Goal: Information Seeking & Learning: Learn about a topic

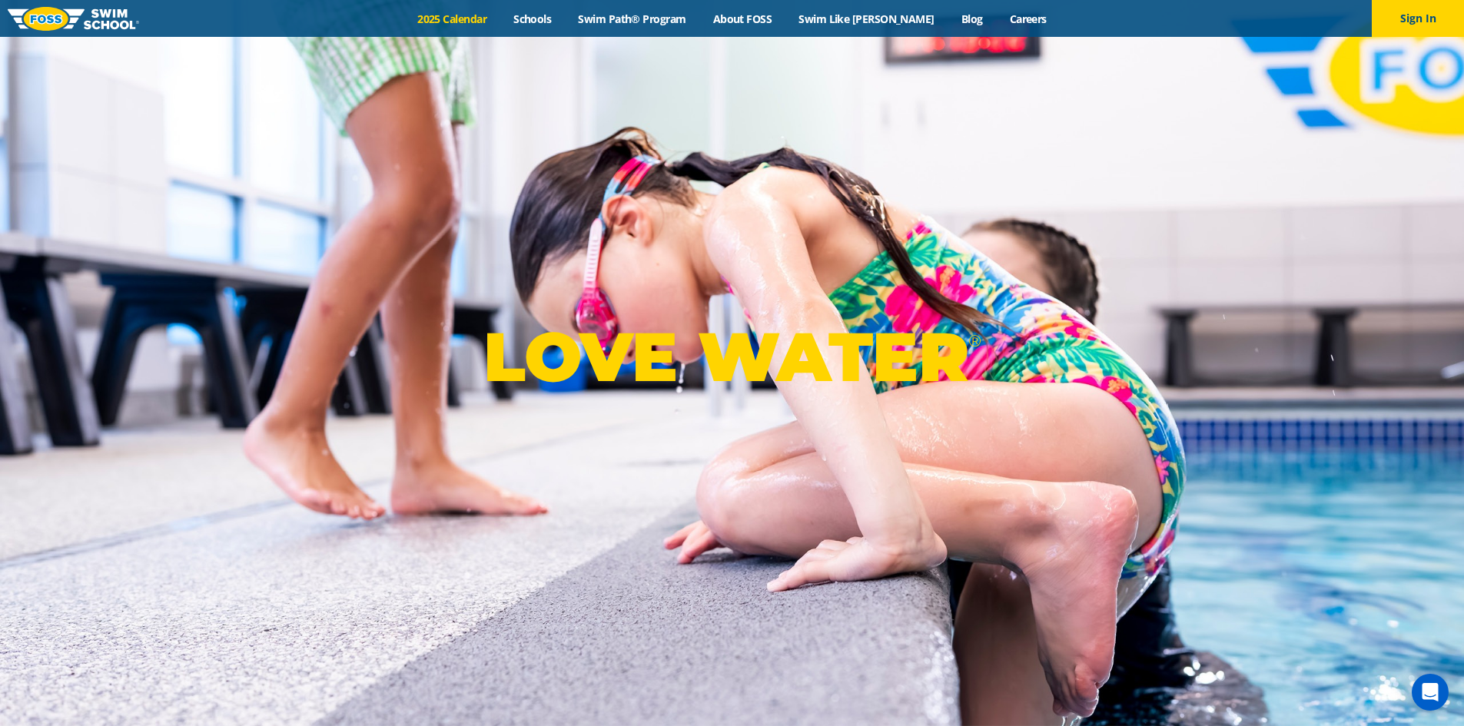
click at [472, 12] on link "2025 Calendar" at bounding box center [452, 19] width 96 height 15
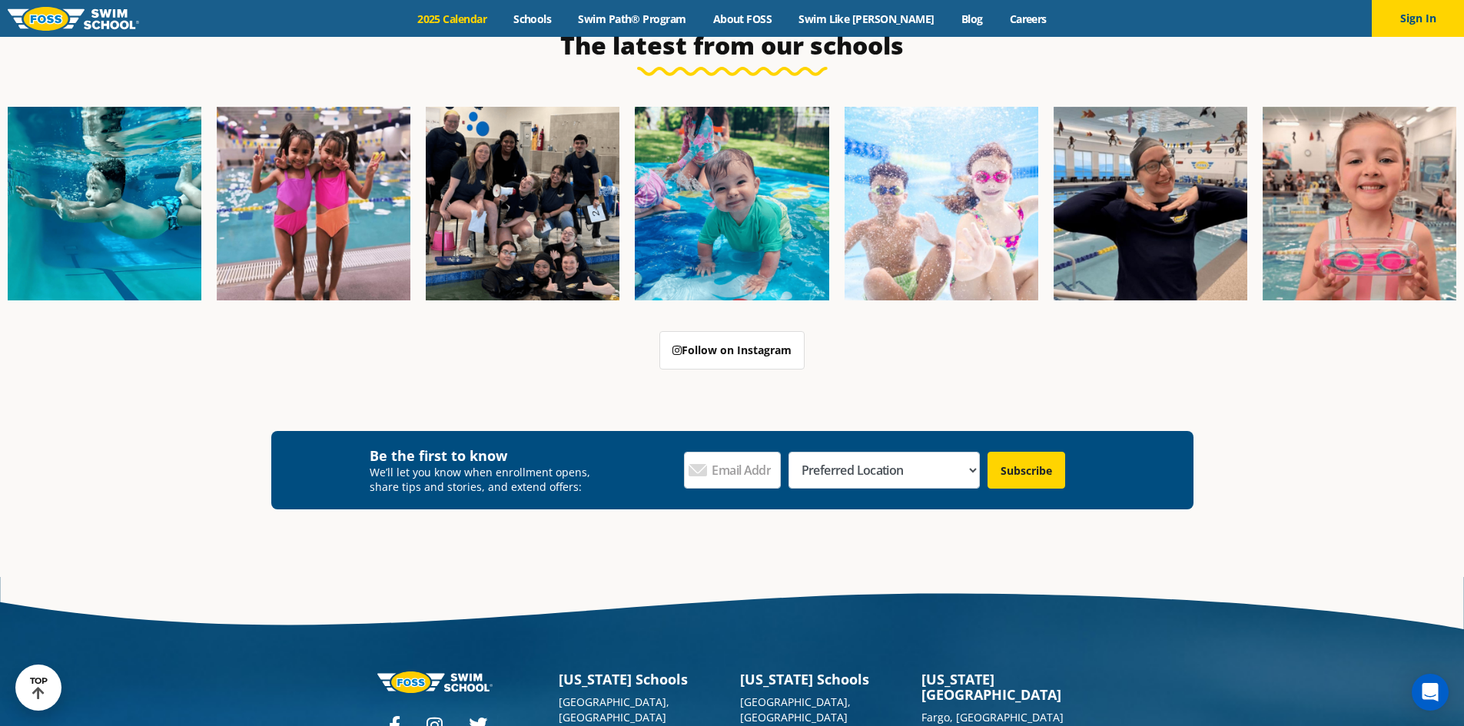
scroll to position [3683, 0]
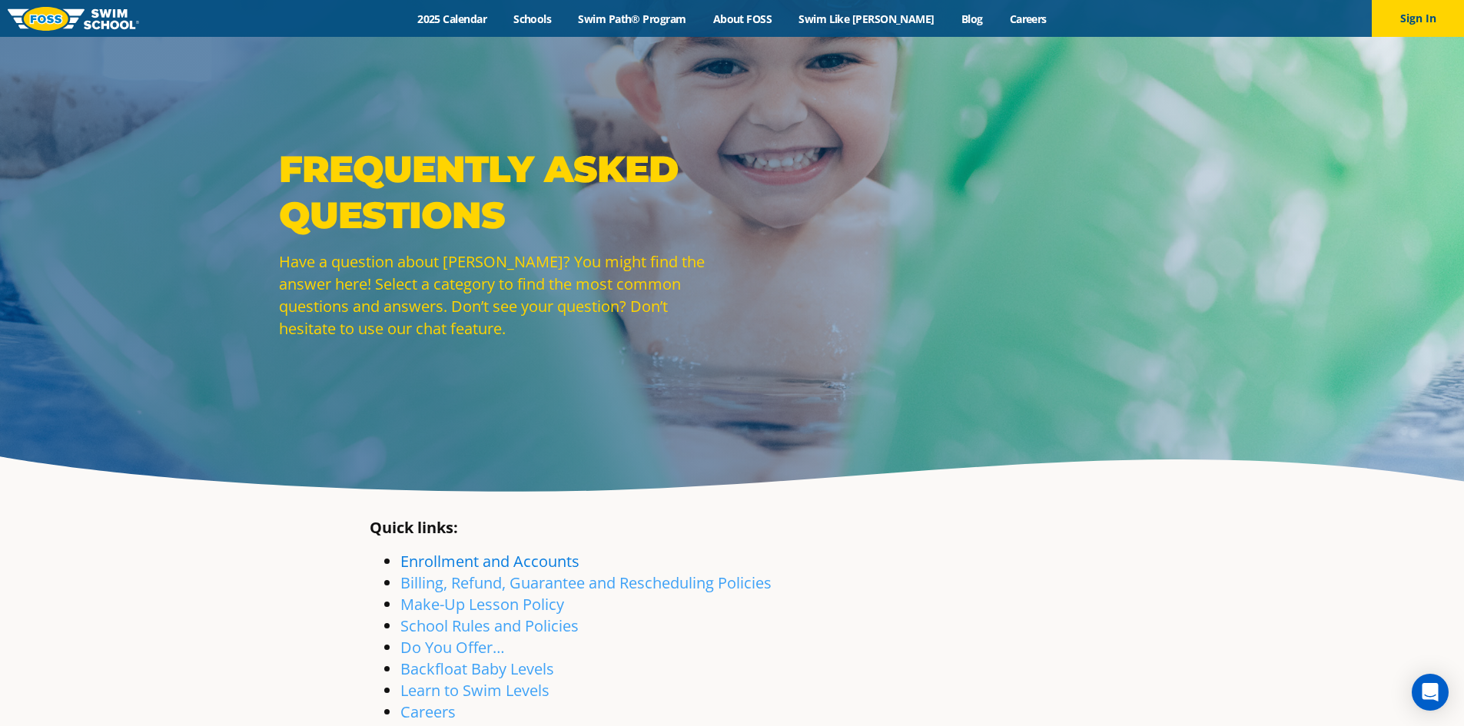
click at [417, 560] on link "Enrollment and Accounts" at bounding box center [489, 561] width 179 height 21
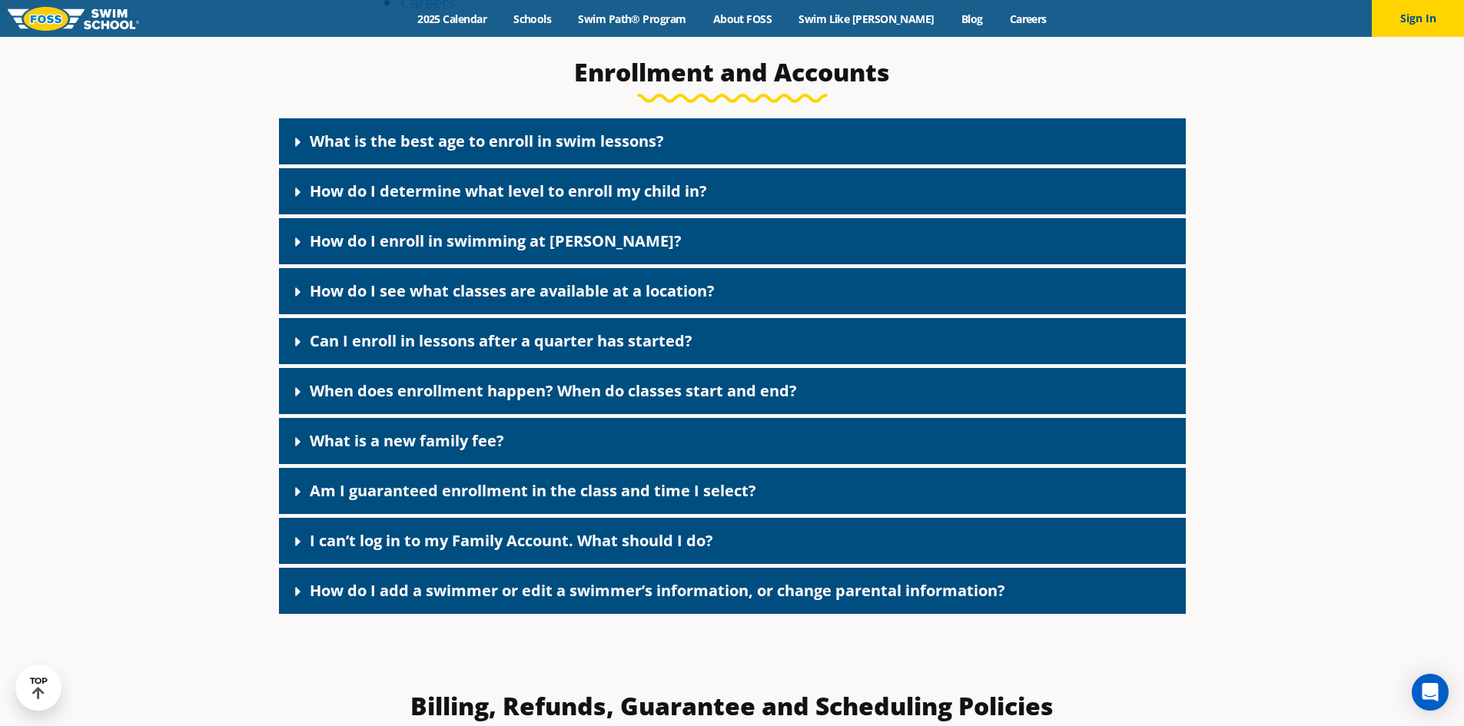
scroll to position [710, 0]
click at [406, 386] on link "When does enrollment happen? When do classes start and end?" at bounding box center [553, 390] width 487 height 21
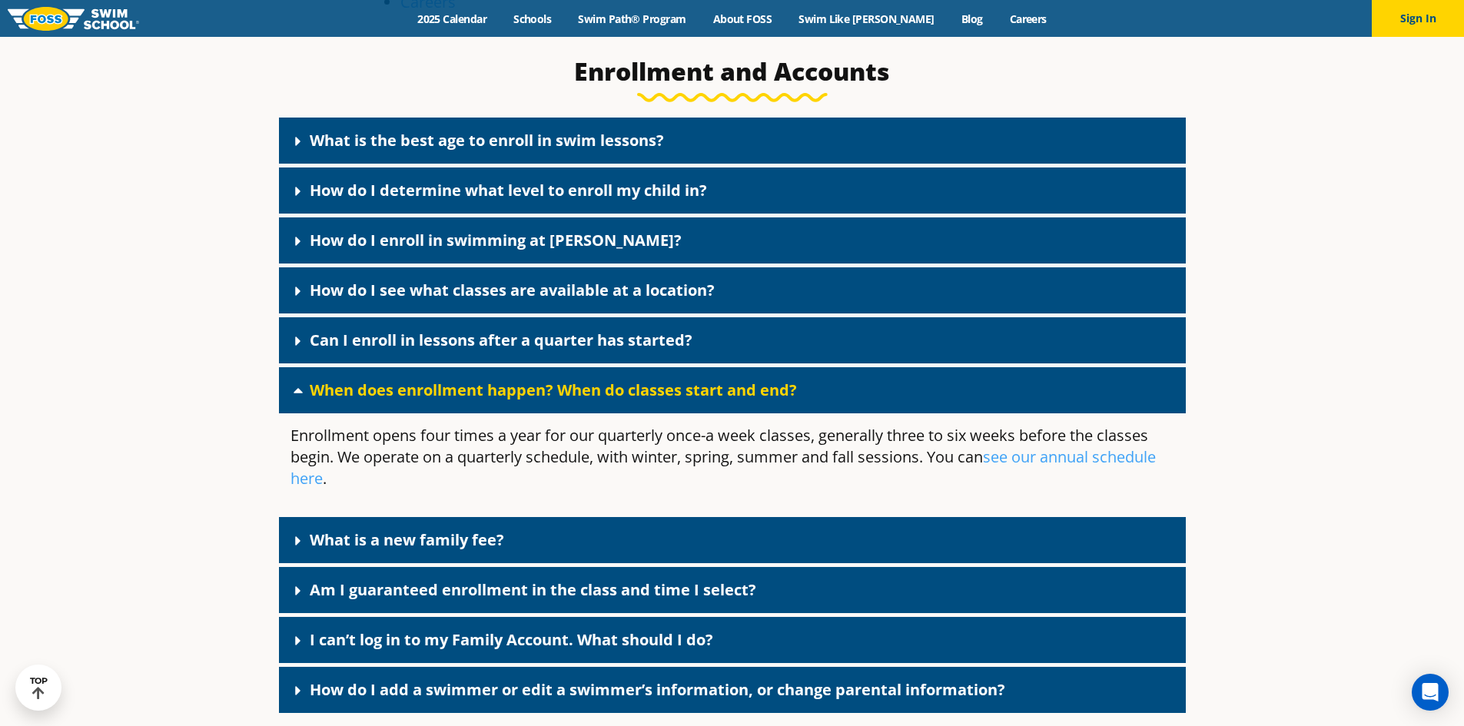
click at [406, 386] on link "When does enrollment happen? When do classes start and end?" at bounding box center [553, 390] width 487 height 21
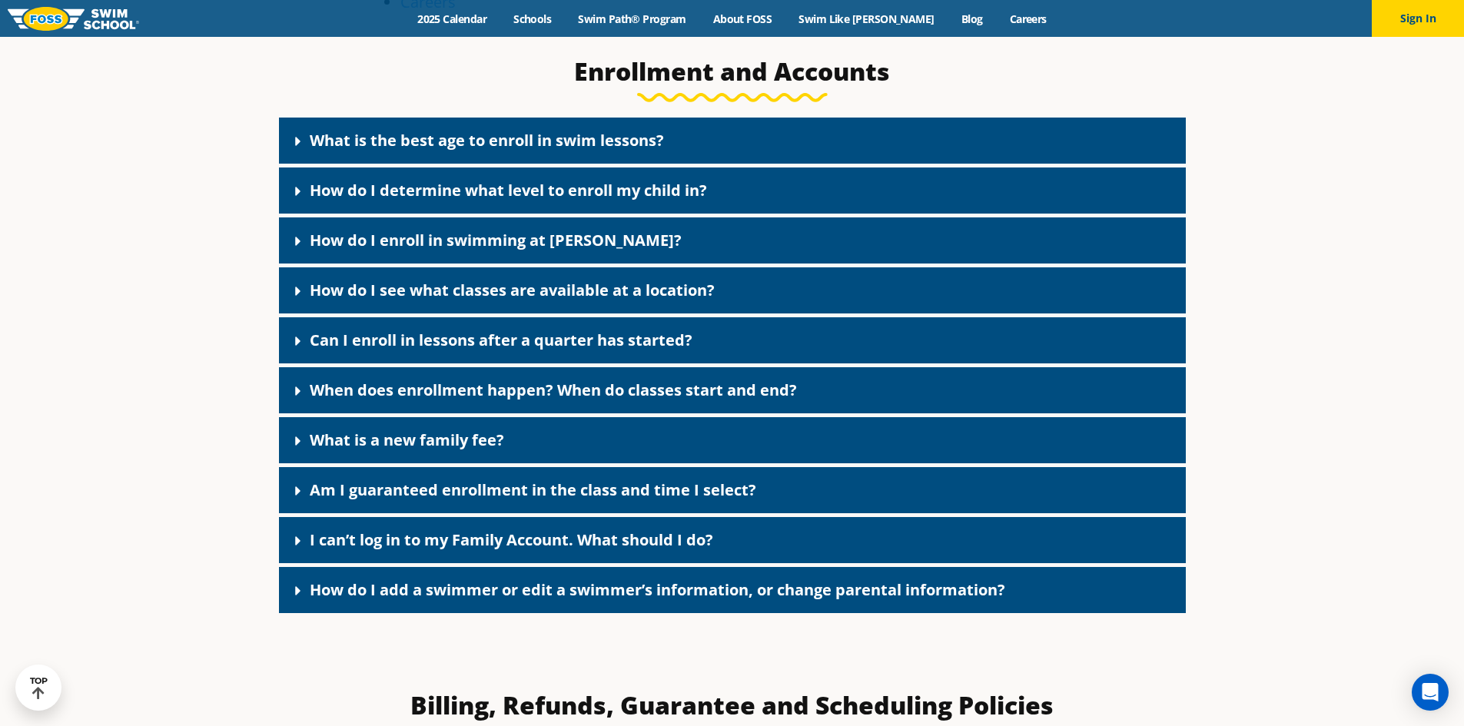
click at [390, 353] on div "Can I enroll in lessons after a quarter has started?" at bounding box center [732, 340] width 907 height 46
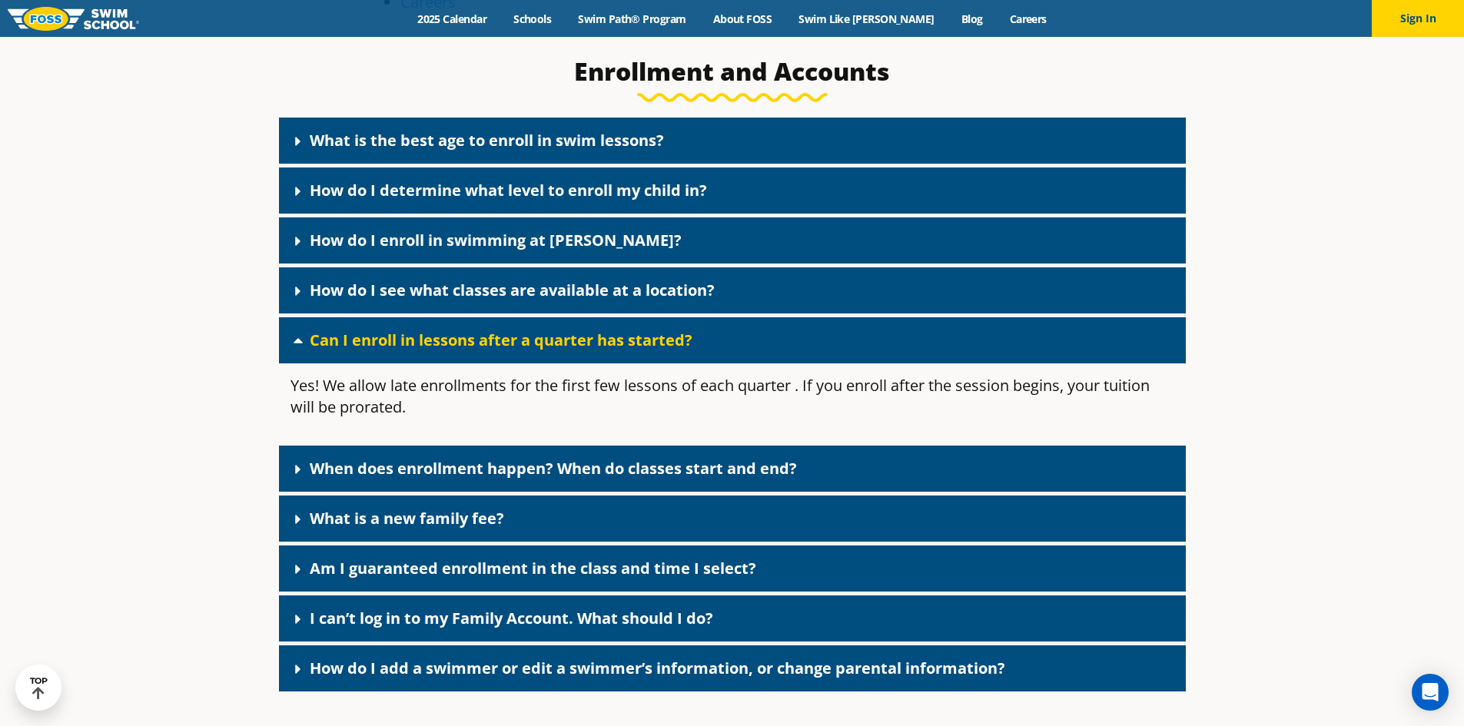
click at [390, 353] on div "Can I enroll in lessons after a quarter has started?" at bounding box center [732, 340] width 907 height 46
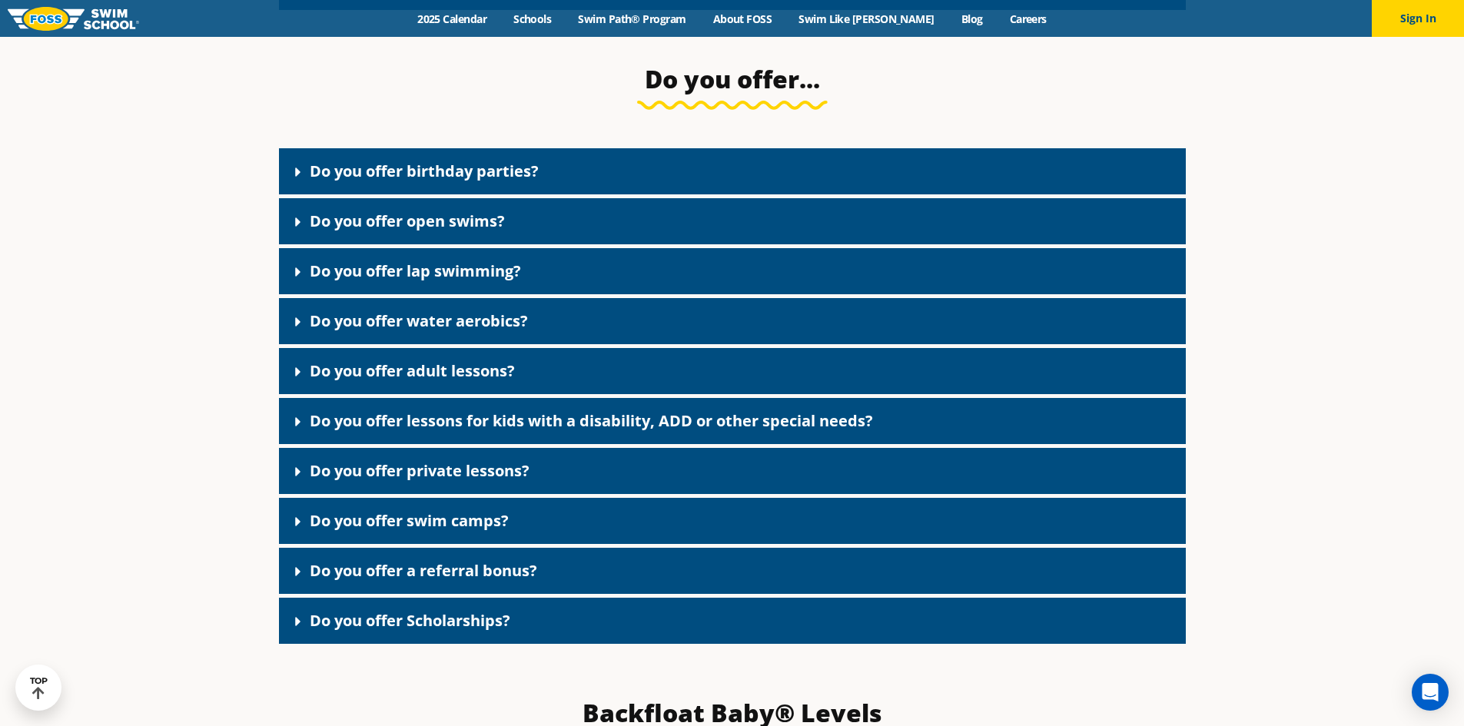
scroll to position [2784, 0]
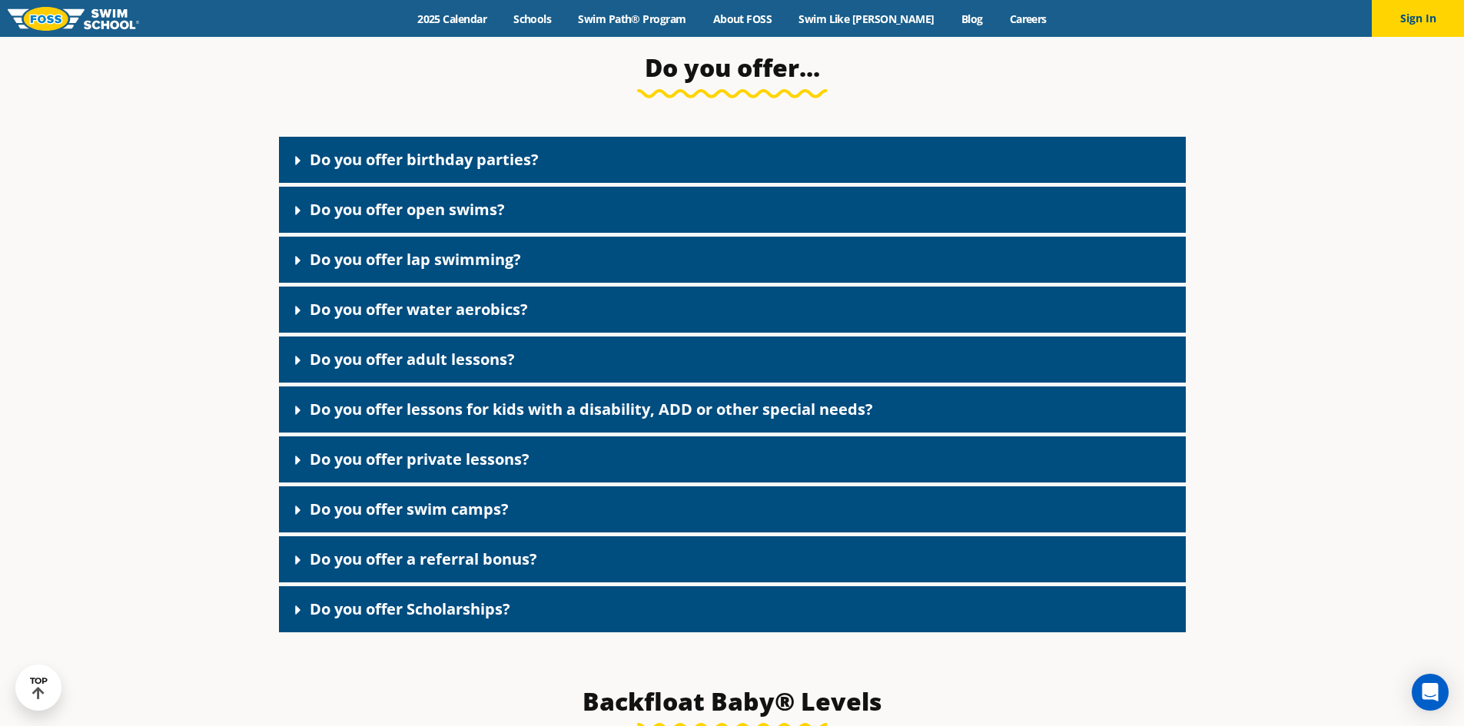
click at [437, 270] on link "Do you offer lap swimming?" at bounding box center [415, 259] width 211 height 21
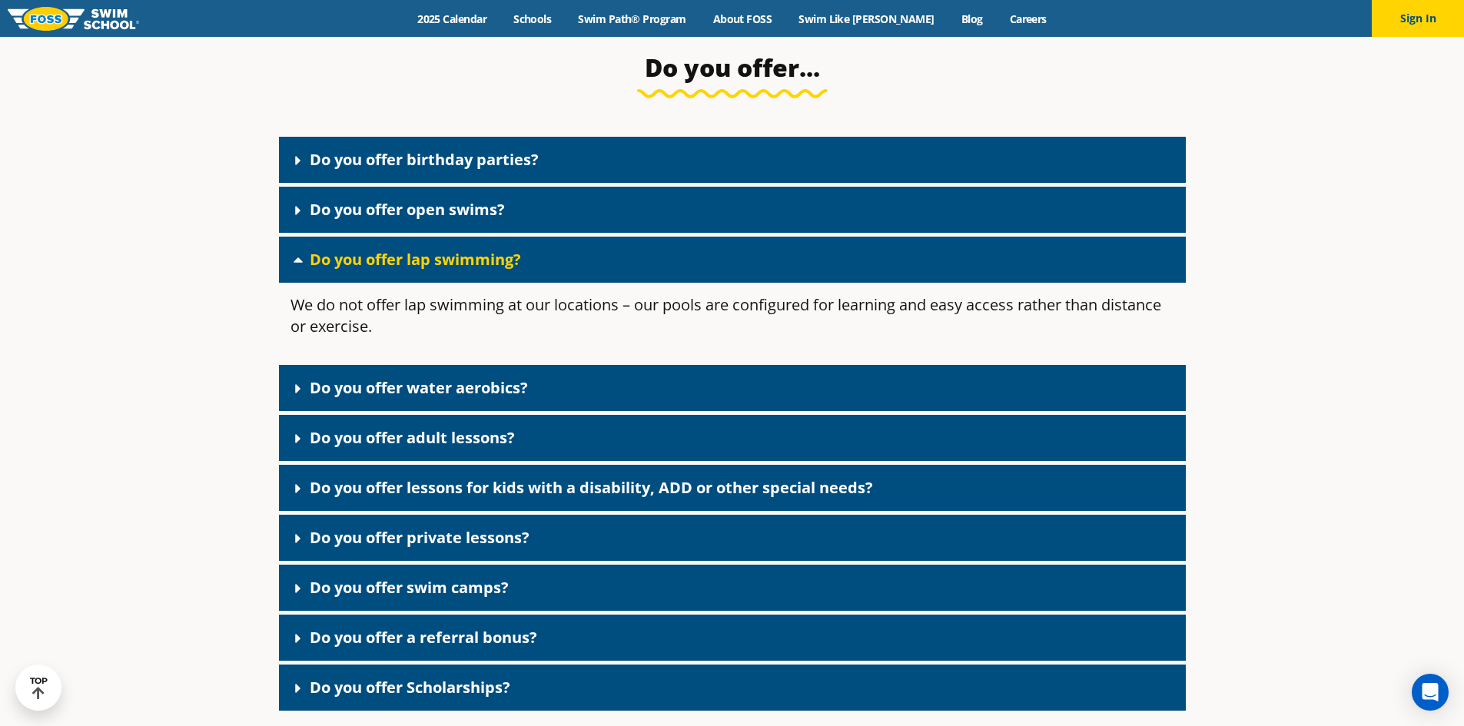
click at [432, 270] on link "Do you offer lap swimming?" at bounding box center [415, 259] width 211 height 21
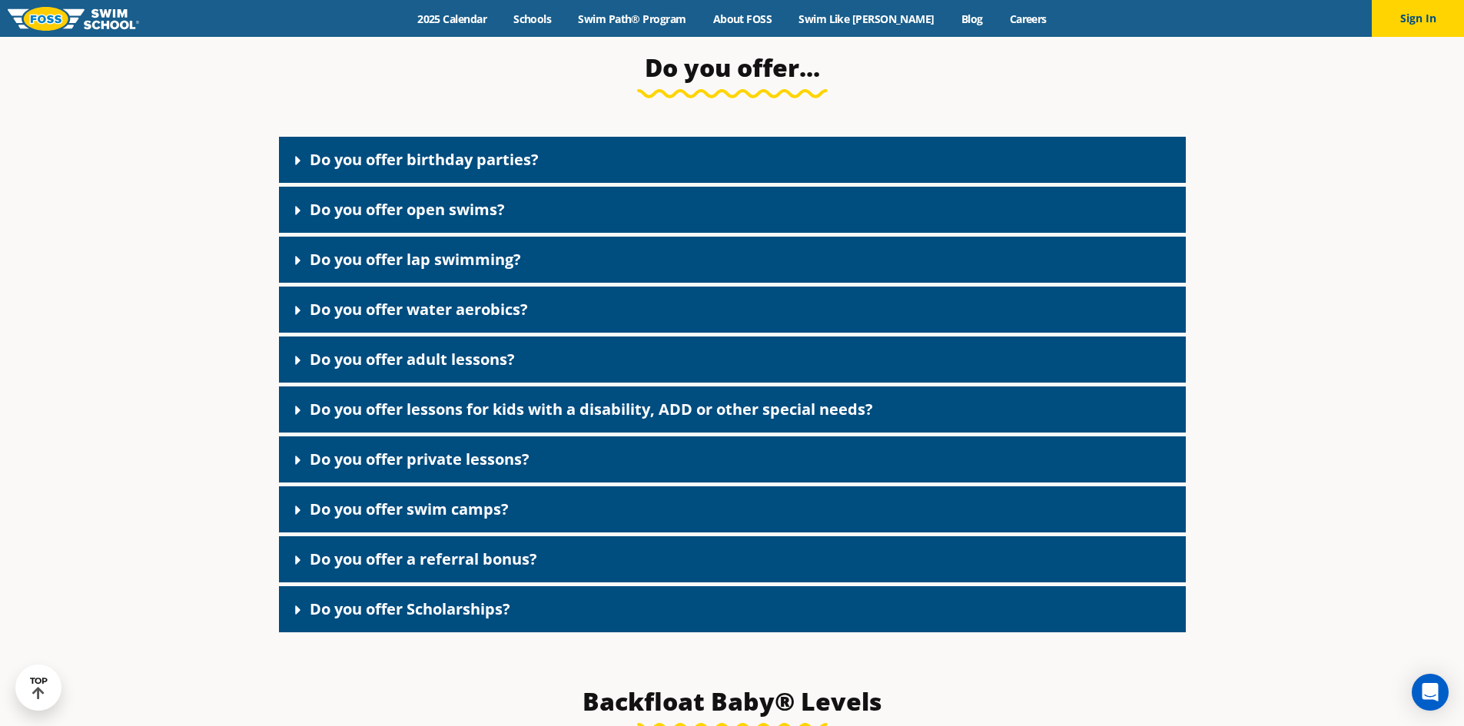
click at [400, 320] on link "Do you offer water aerobics?" at bounding box center [419, 309] width 218 height 21
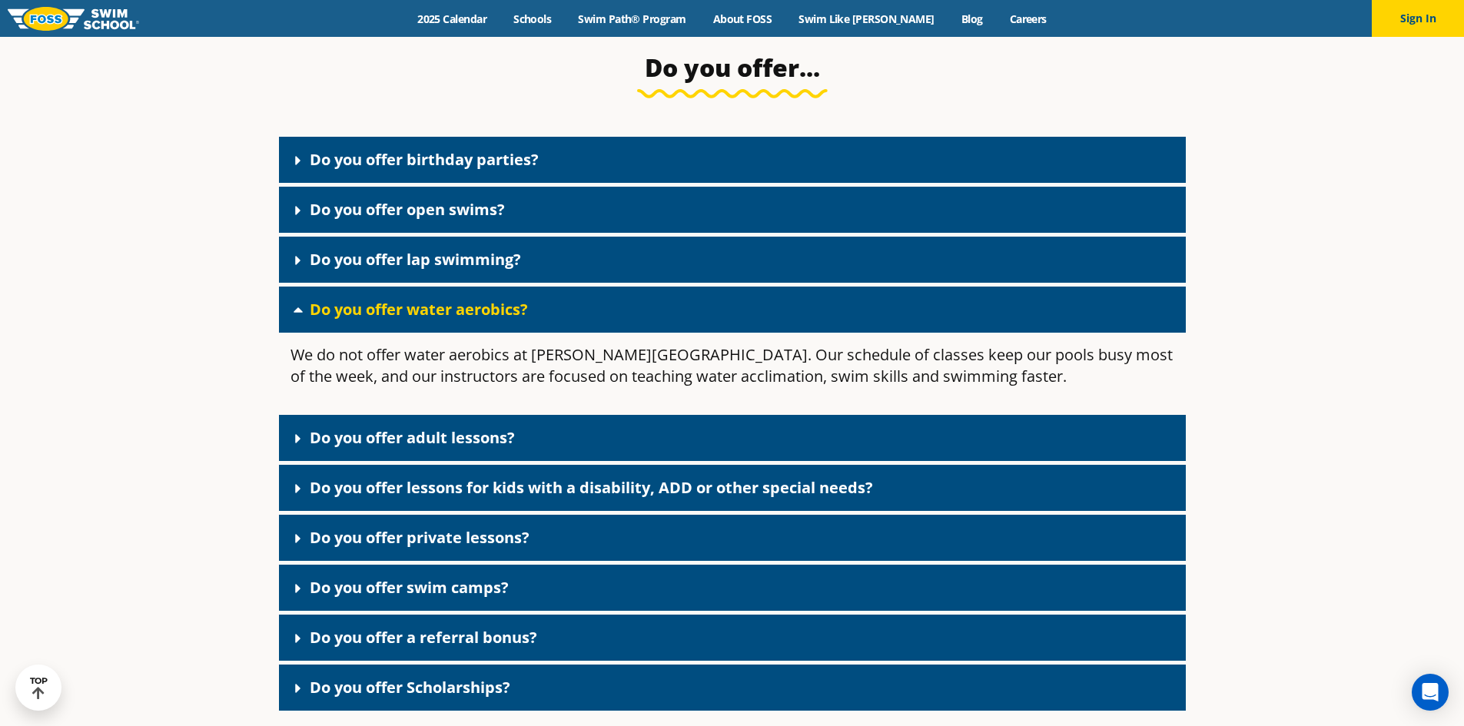
click at [400, 320] on link "Do you offer water aerobics?" at bounding box center [419, 309] width 218 height 21
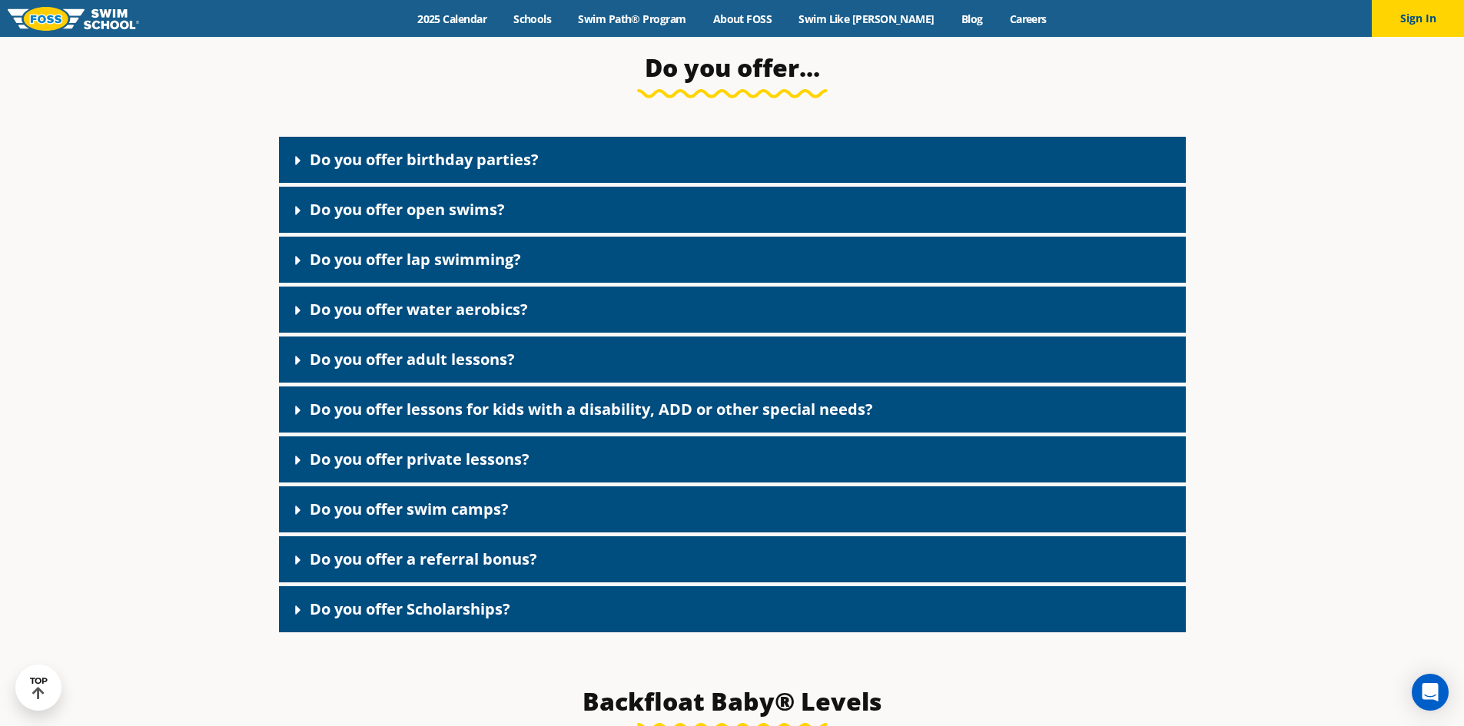
click at [392, 361] on div "Do you offer adult lessons?" at bounding box center [732, 360] width 907 height 46
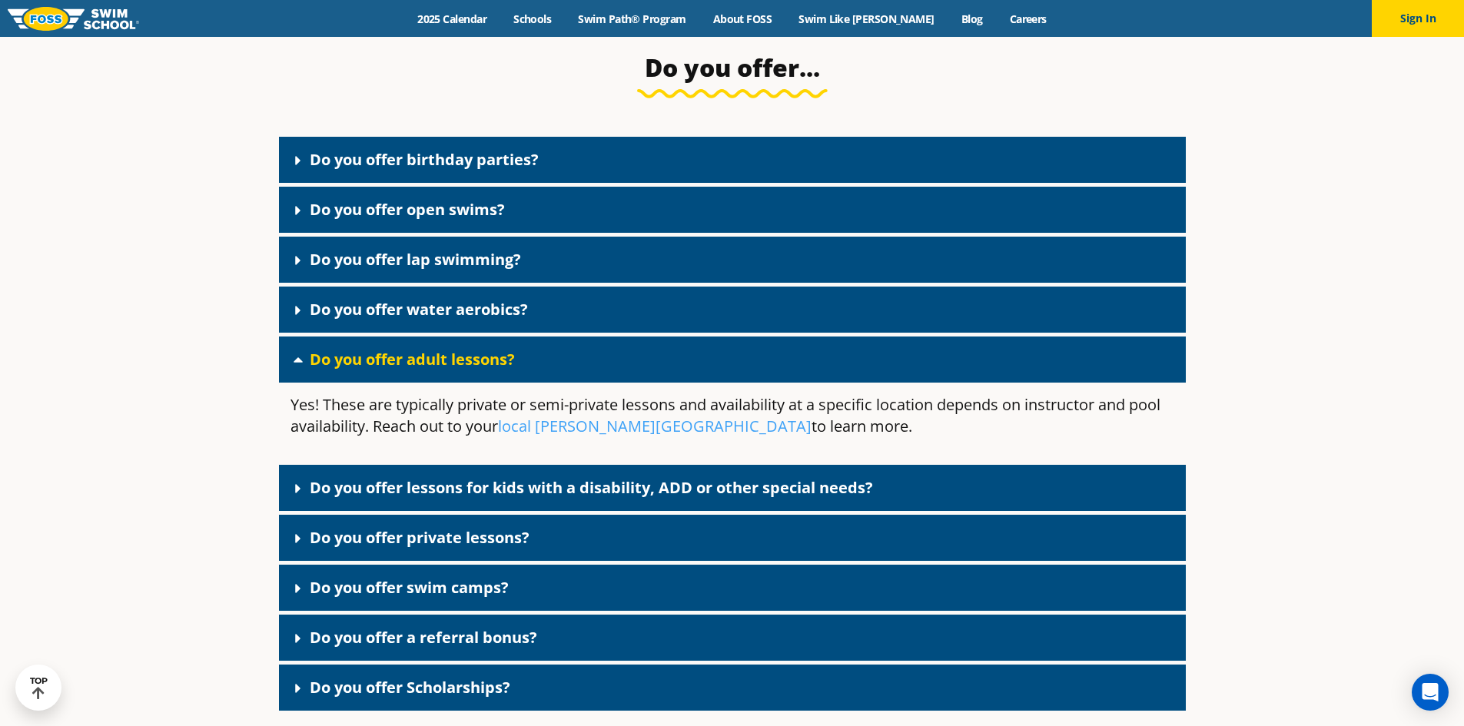
click at [392, 361] on div "Do you offer adult lessons?" at bounding box center [732, 360] width 907 height 46
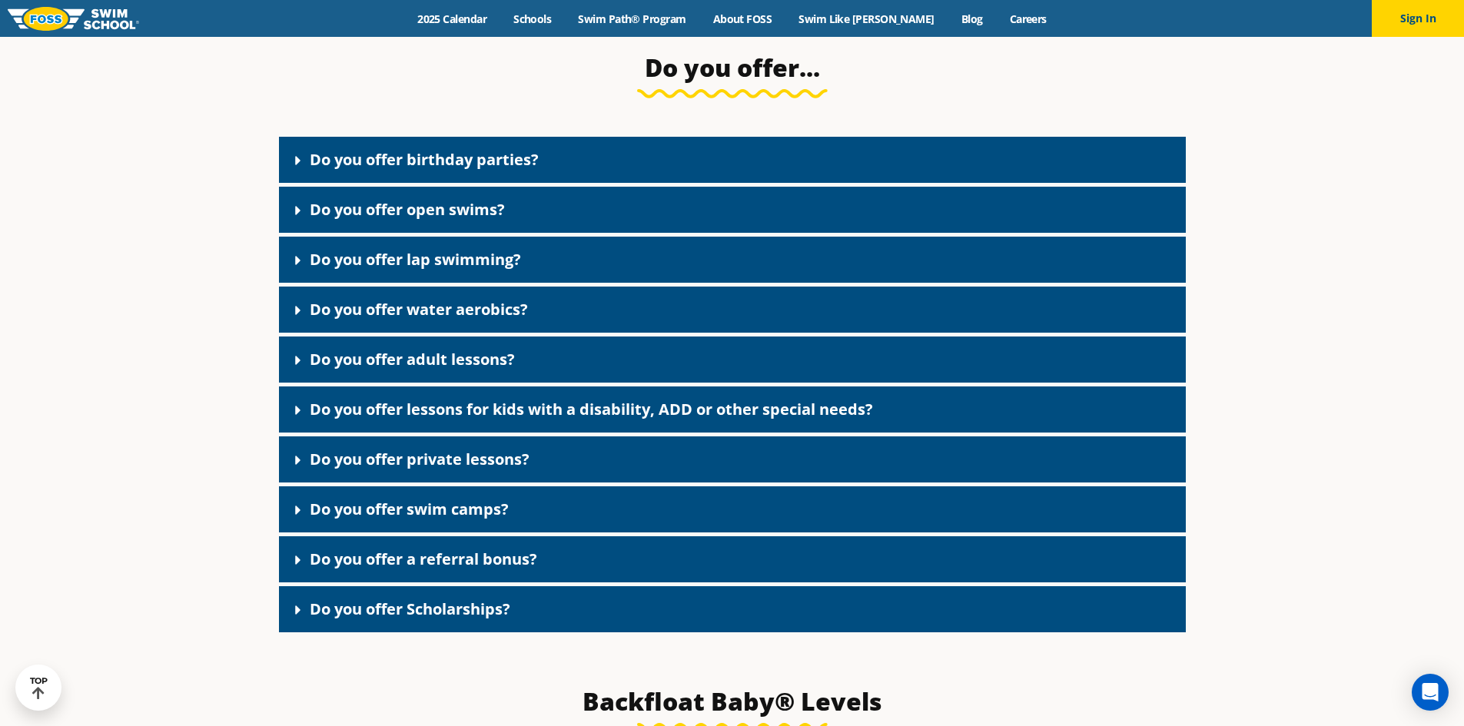
click at [383, 413] on div "Do you offer lessons for kids with a disability, ADD or other special needs?" at bounding box center [732, 409] width 907 height 46
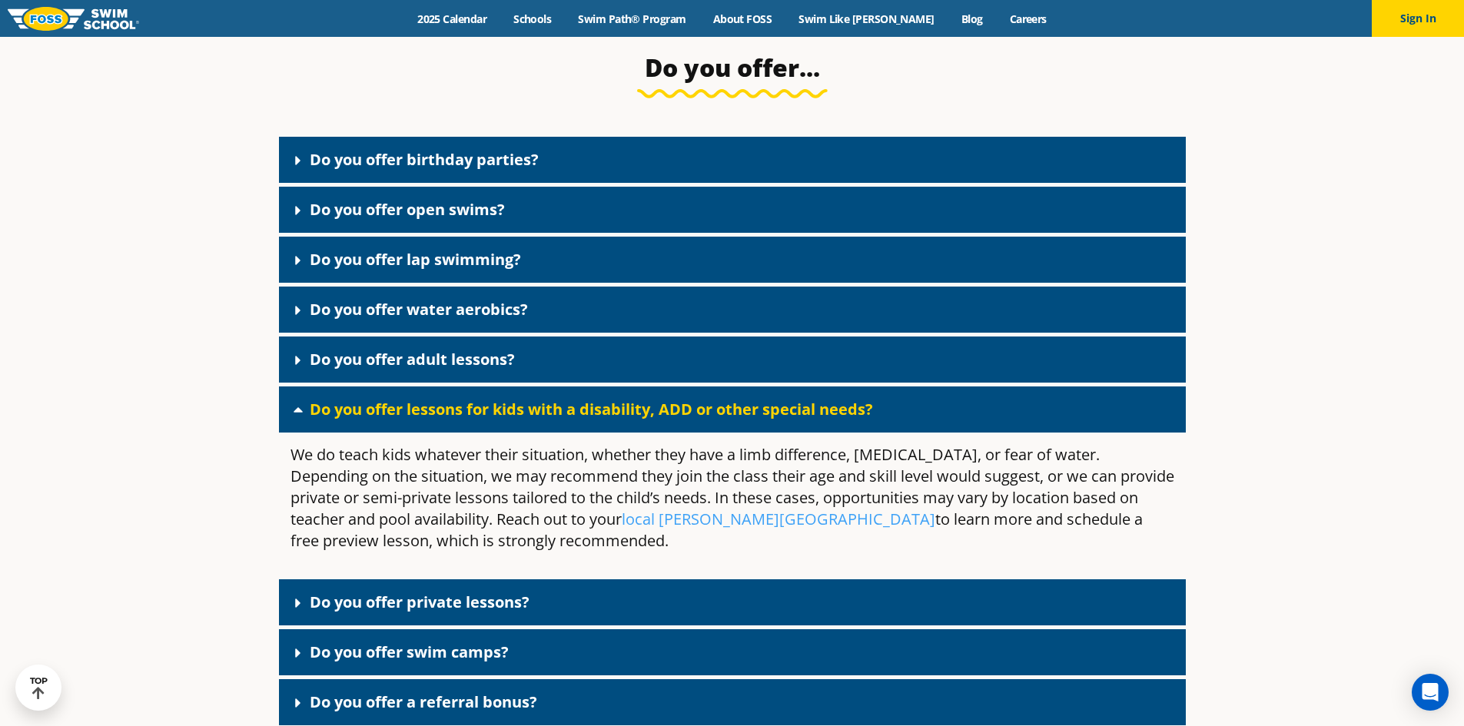
click at [383, 413] on div "Do you offer lessons for kids with a disability, ADD or other special needs?" at bounding box center [732, 409] width 907 height 46
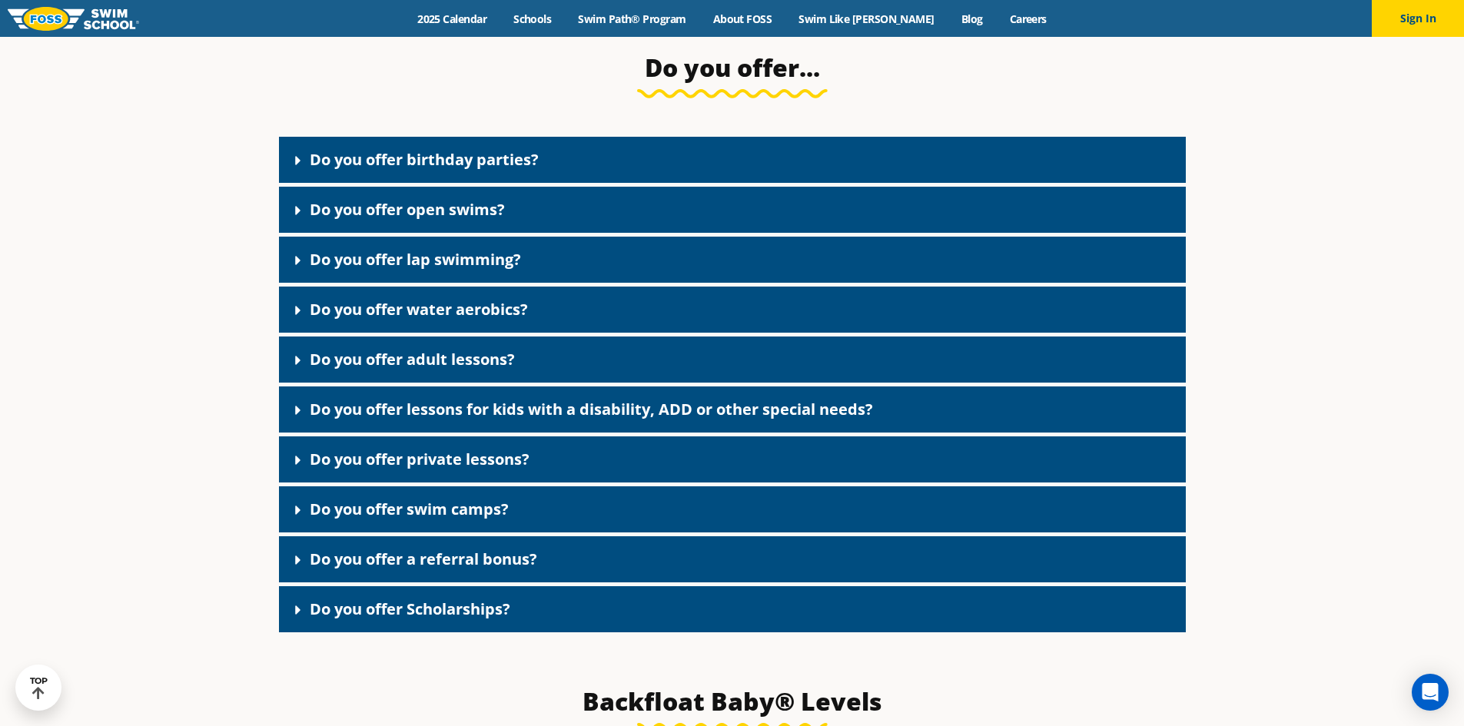
click at [364, 483] on div "Do you offer private lessons?" at bounding box center [732, 459] width 907 height 46
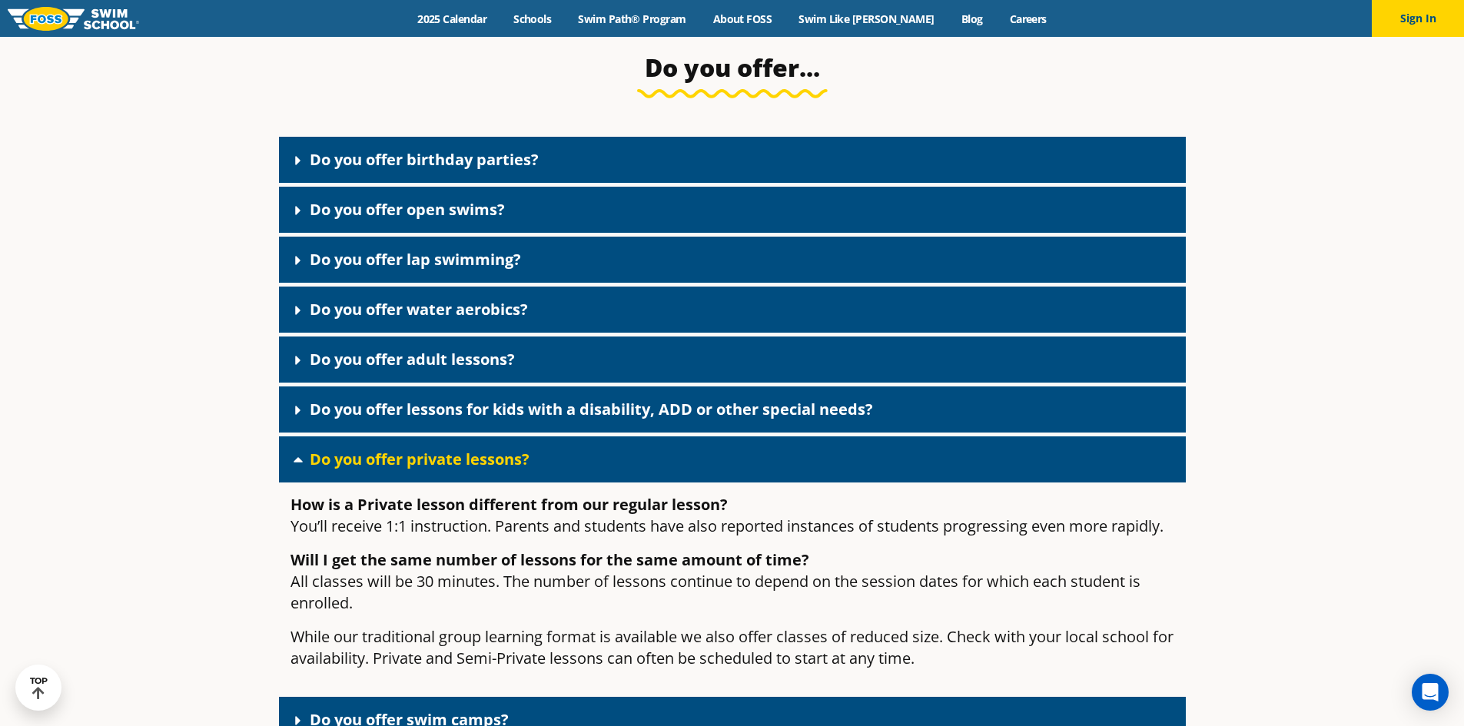
click at [363, 483] on div "Do you offer private lessons?" at bounding box center [732, 459] width 907 height 46
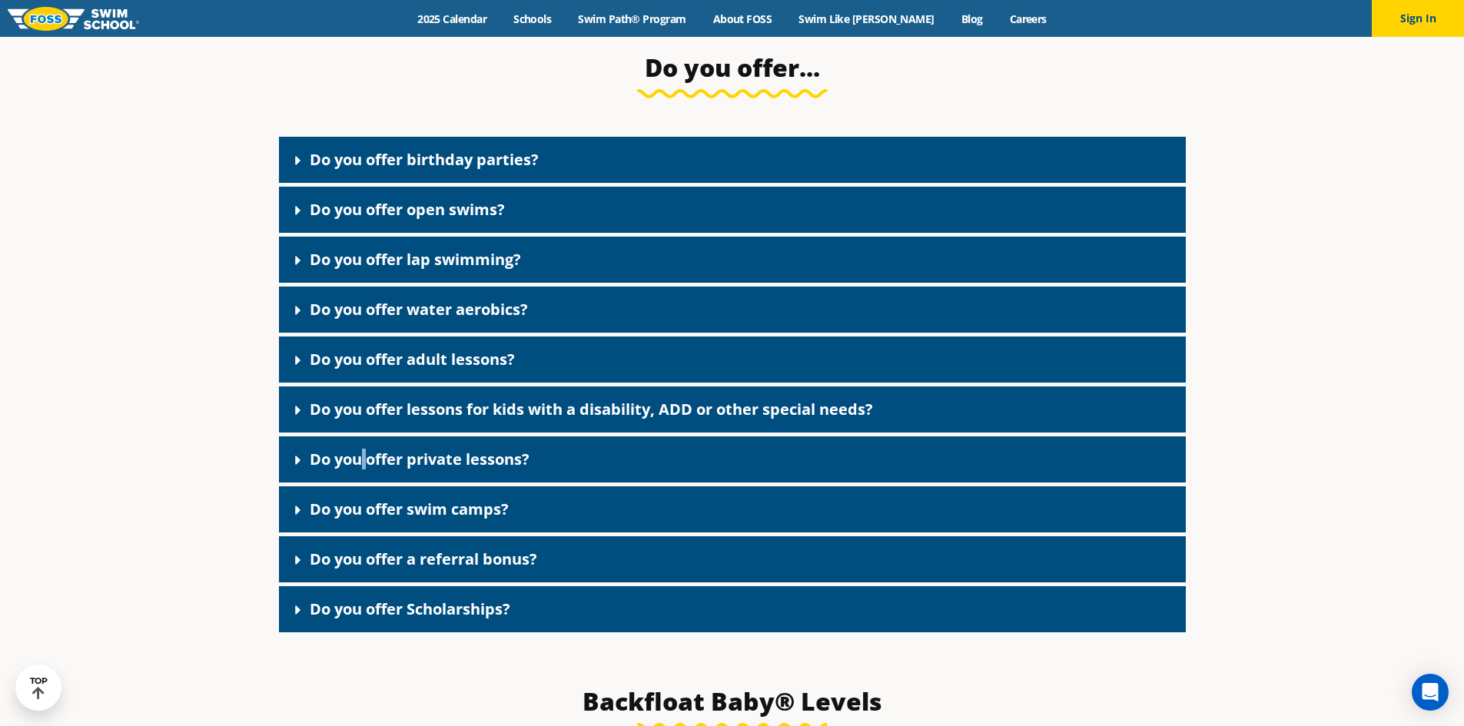
click at [363, 483] on div "Do you offer private lessons?" at bounding box center [732, 459] width 907 height 46
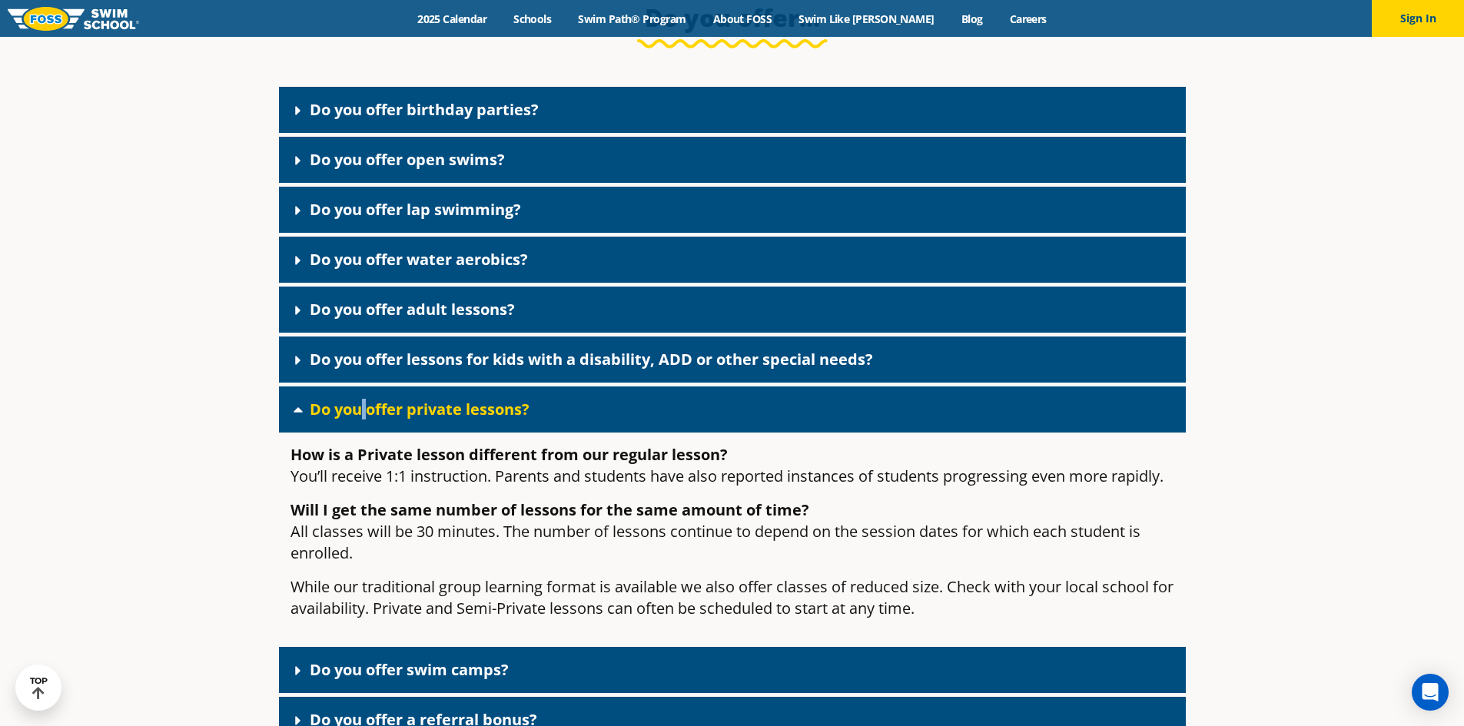
scroll to position [2861, 0]
